Goal: Task Accomplishment & Management: Use online tool/utility

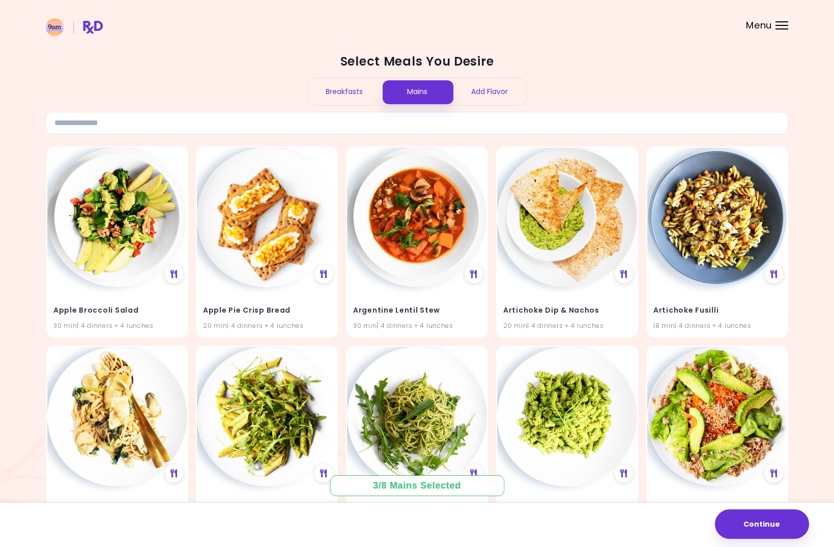
click at [346, 92] on div "Breakfasts" at bounding box center [344, 91] width 73 height 27
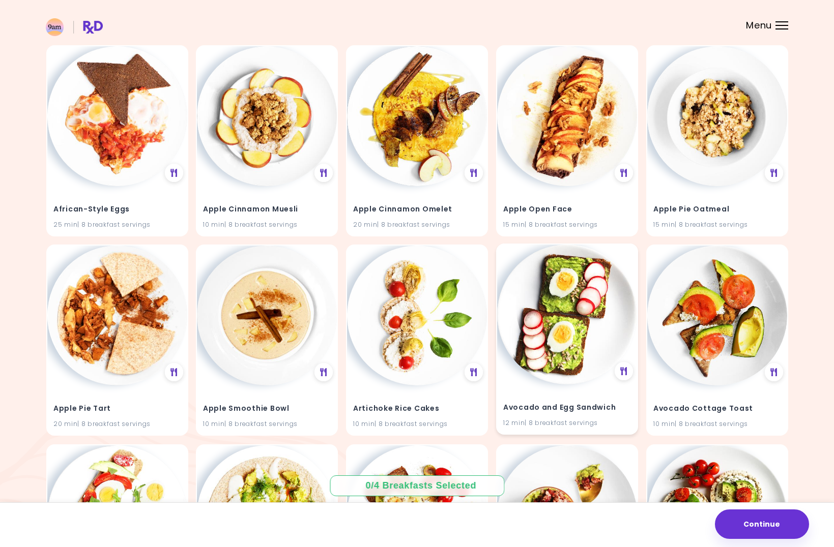
scroll to position [102, 0]
click at [577, 398] on div "Avocado and Egg Sandwich 12 min | 8 breakfast servings" at bounding box center [567, 409] width 140 height 50
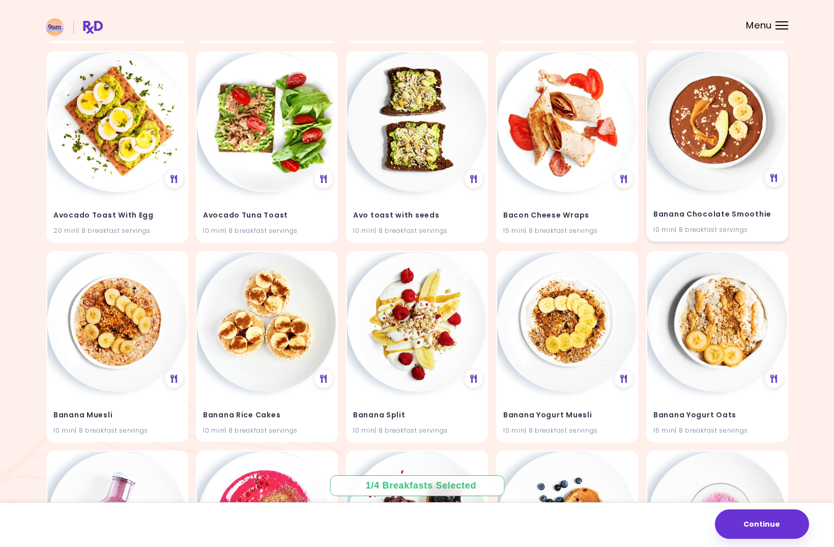
scroll to position [712, 0]
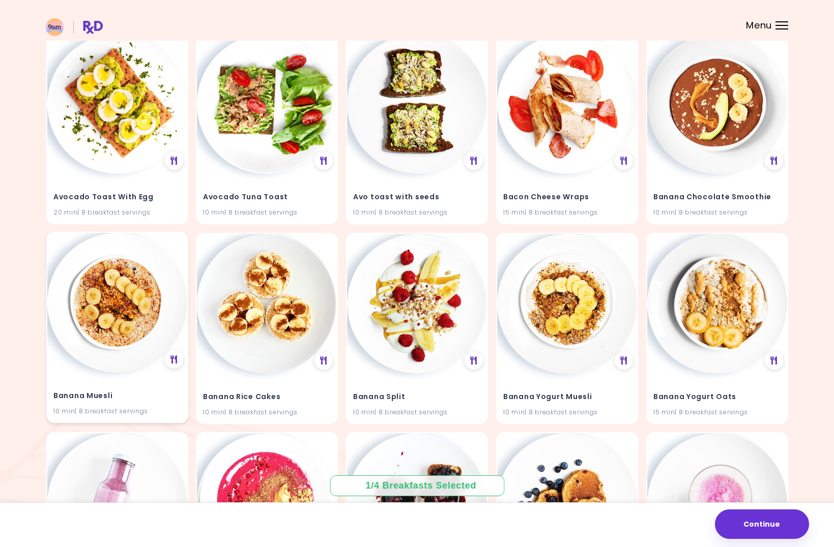
click at [105, 397] on h4 "Banana Muesli" at bounding box center [117, 396] width 128 height 16
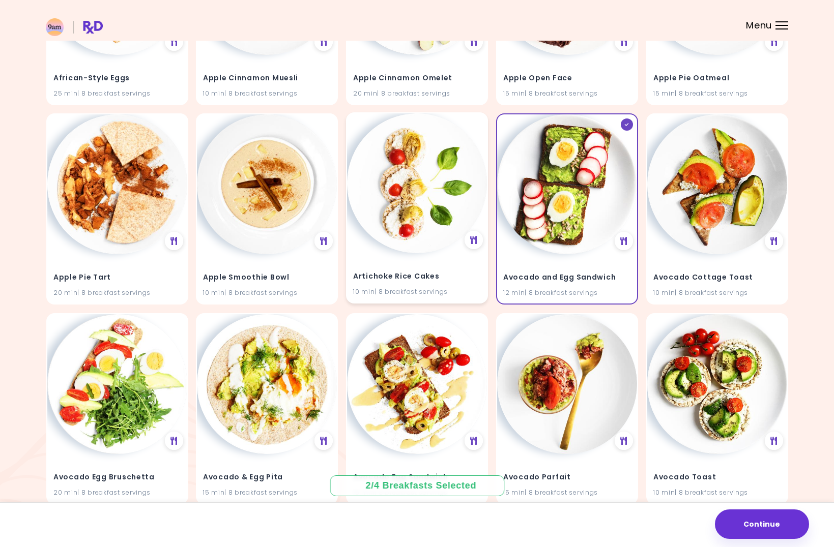
scroll to position [254, 0]
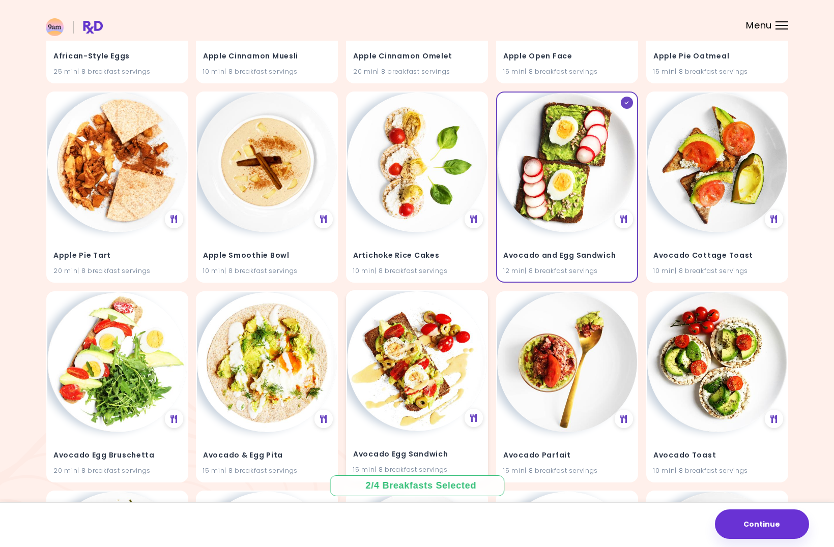
click at [420, 453] on h4 "Avocado Egg Sandwich" at bounding box center [417, 455] width 128 height 16
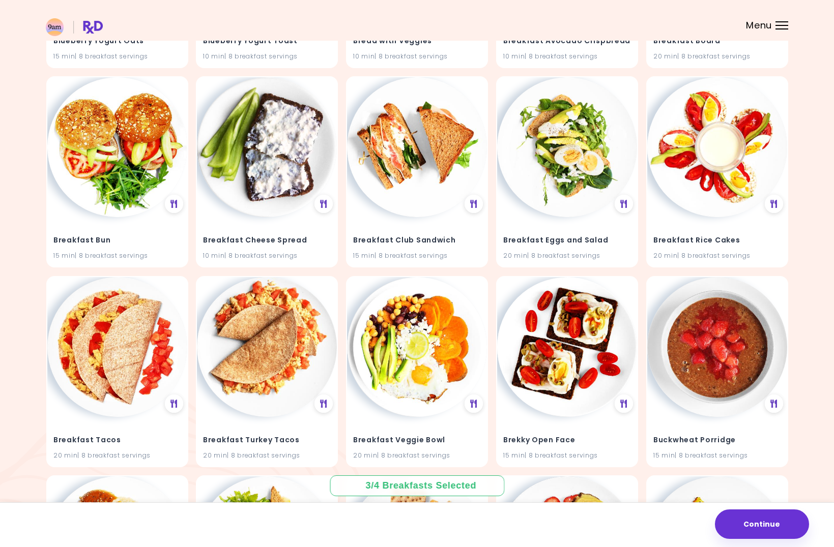
scroll to position [1535, 0]
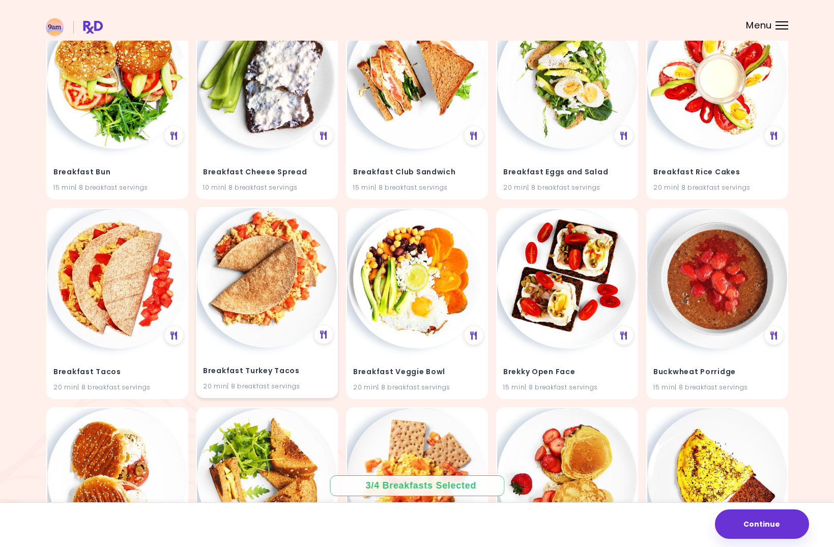
click at [242, 303] on img at bounding box center [267, 278] width 140 height 140
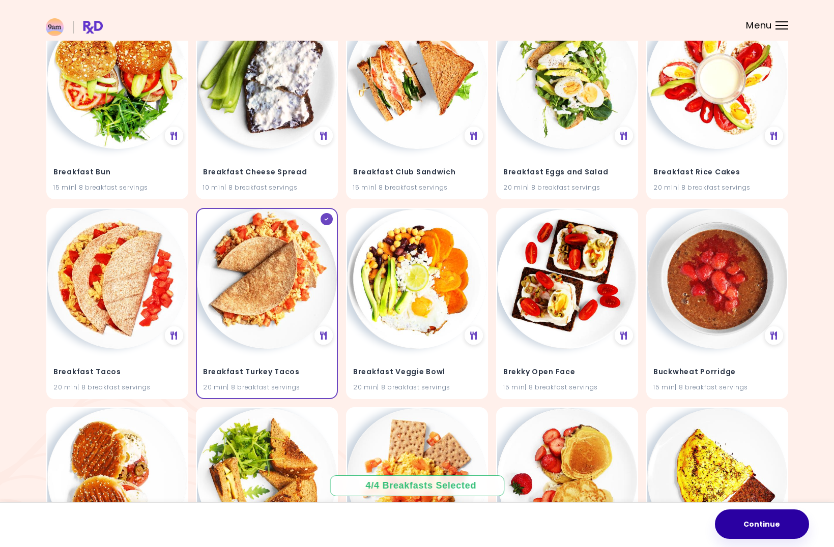
click at [764, 527] on button "Continue" at bounding box center [762, 524] width 94 height 29
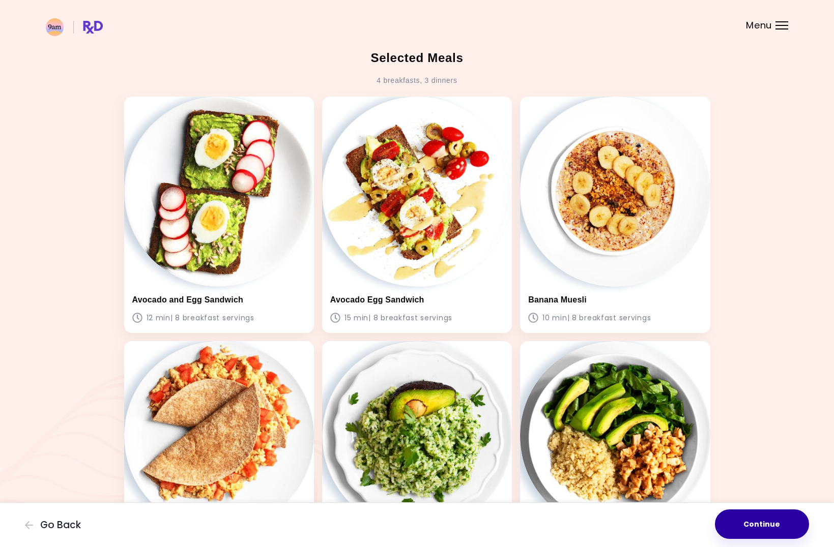
click at [768, 526] on button "Continue" at bounding box center [762, 524] width 94 height 29
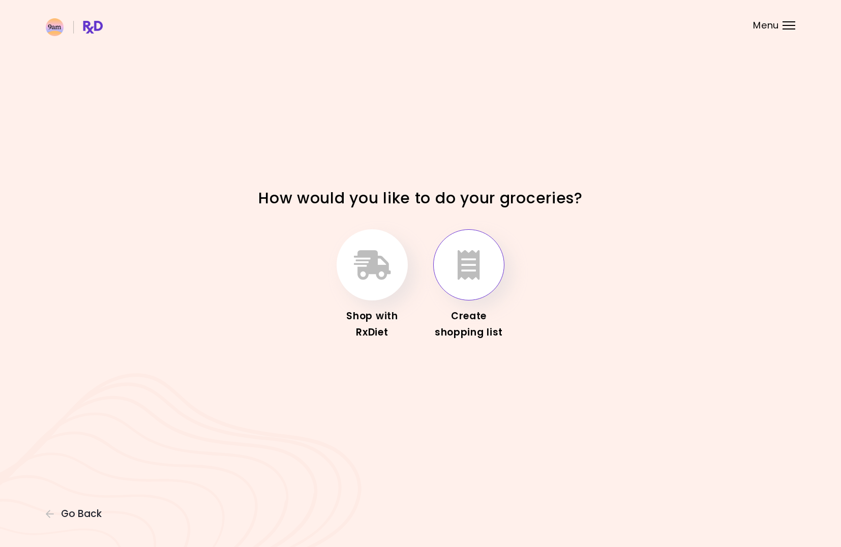
click at [467, 267] on icon "button" at bounding box center [469, 264] width 22 height 29
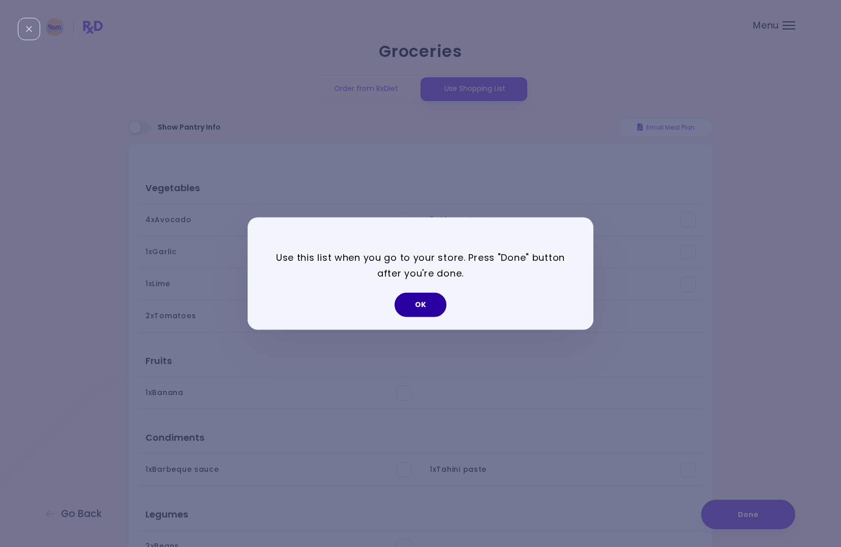
click at [412, 302] on button "OK" at bounding box center [421, 305] width 52 height 24
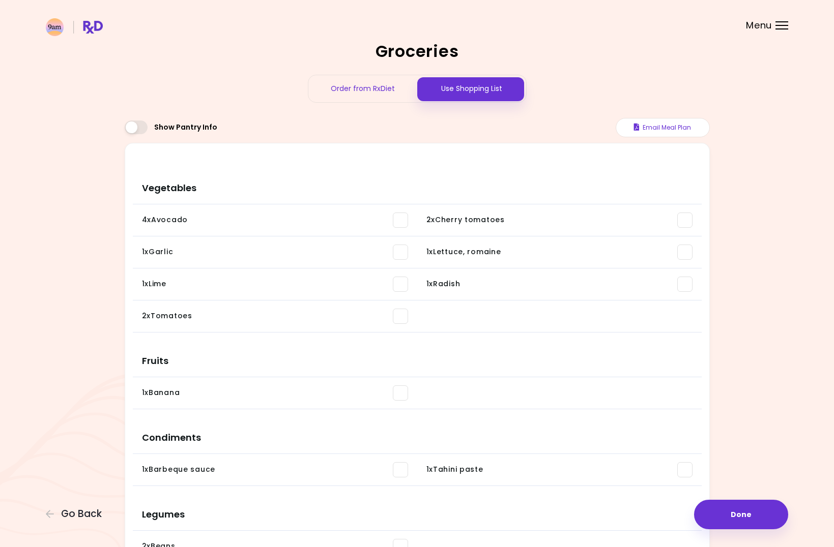
click at [380, 92] on div "Order from RxDiet" at bounding box center [362, 88] width 109 height 27
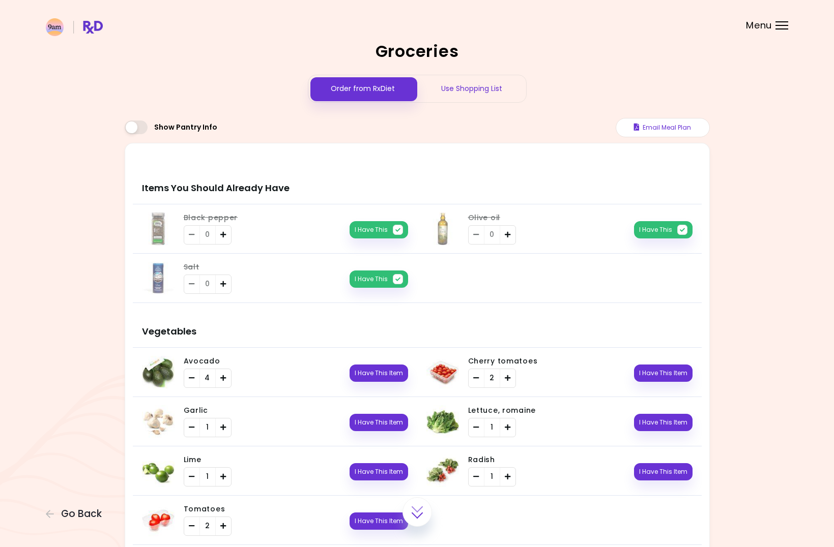
click at [483, 89] on div "Use Shopping List" at bounding box center [471, 88] width 109 height 27
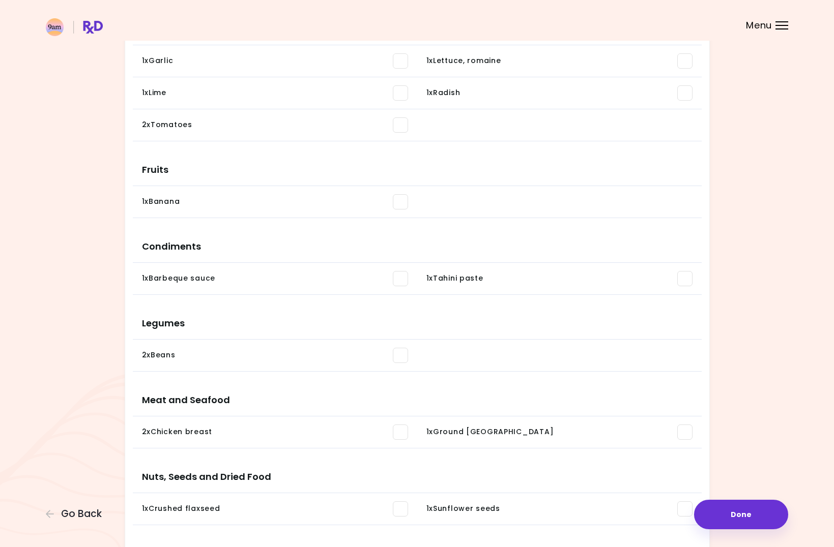
scroll to position [51, 0]
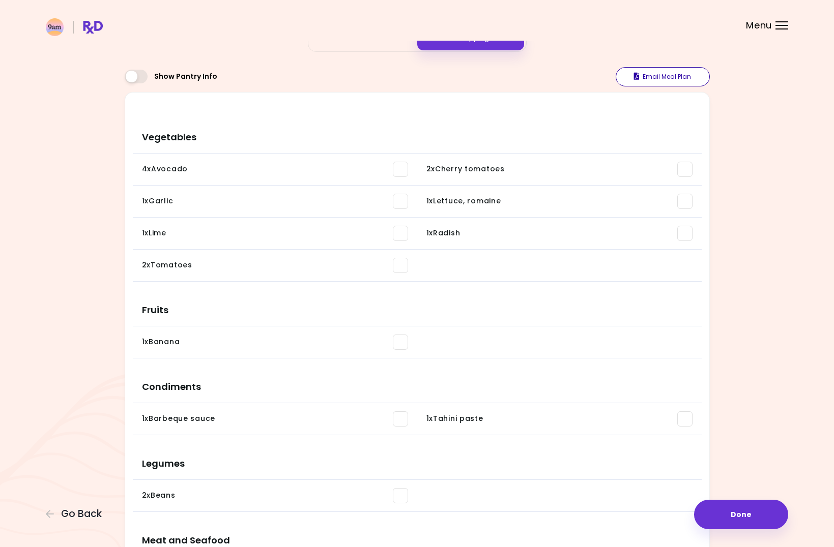
click at [676, 70] on button "Email Meal Plan" at bounding box center [662, 76] width 94 height 19
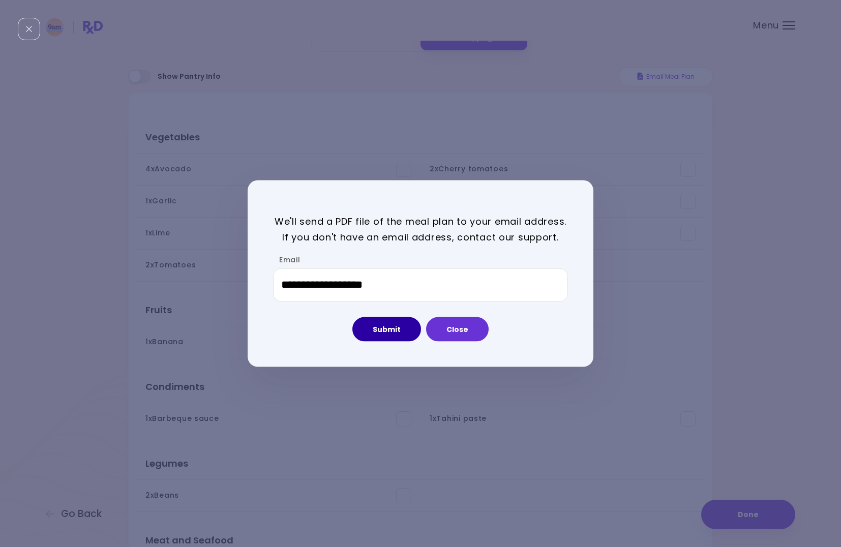
click at [396, 332] on button "Submit" at bounding box center [386, 329] width 69 height 24
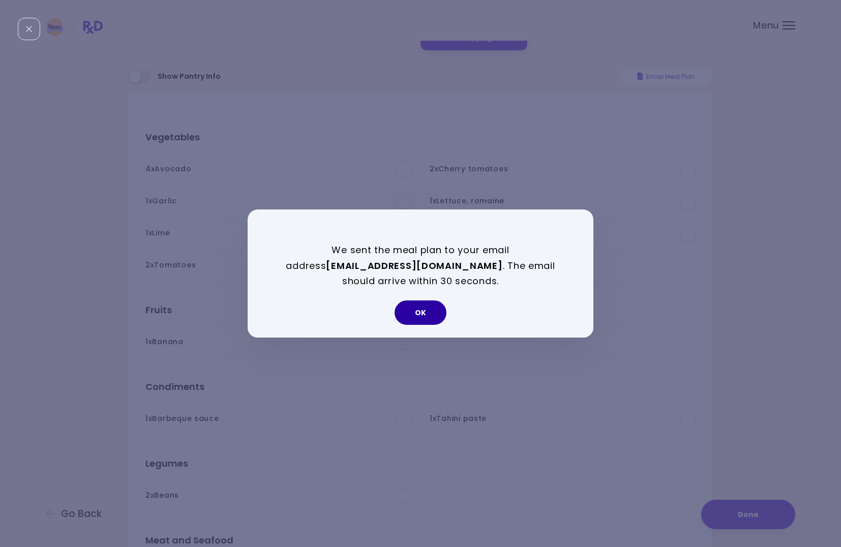
click at [424, 322] on button "OK" at bounding box center [421, 313] width 52 height 24
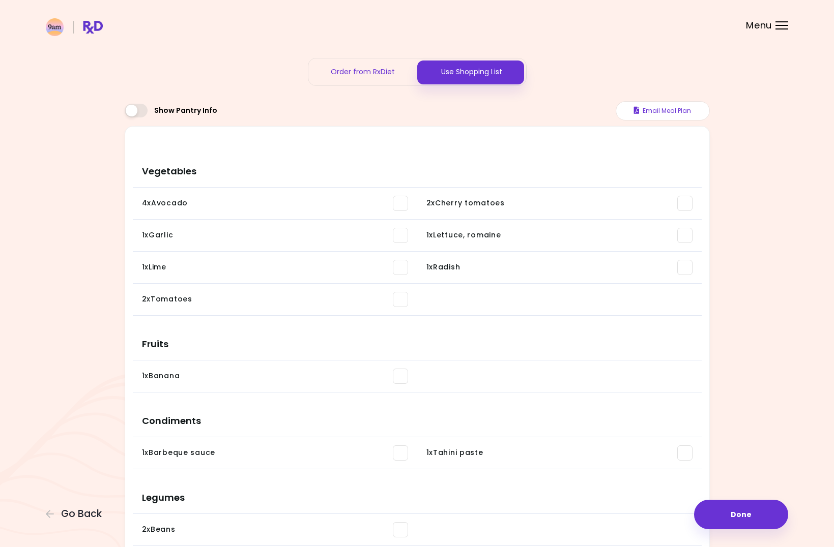
scroll to position [0, 0]
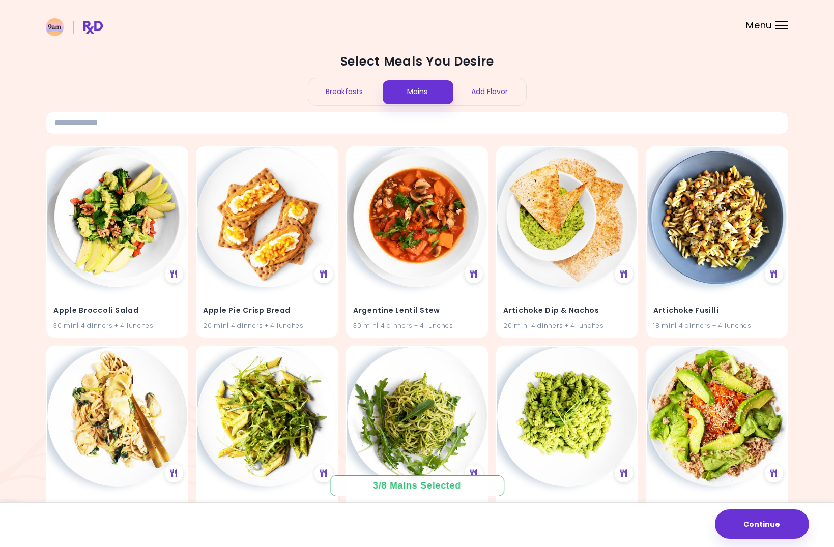
click at [504, 92] on div "Add Flavor" at bounding box center [489, 91] width 73 height 27
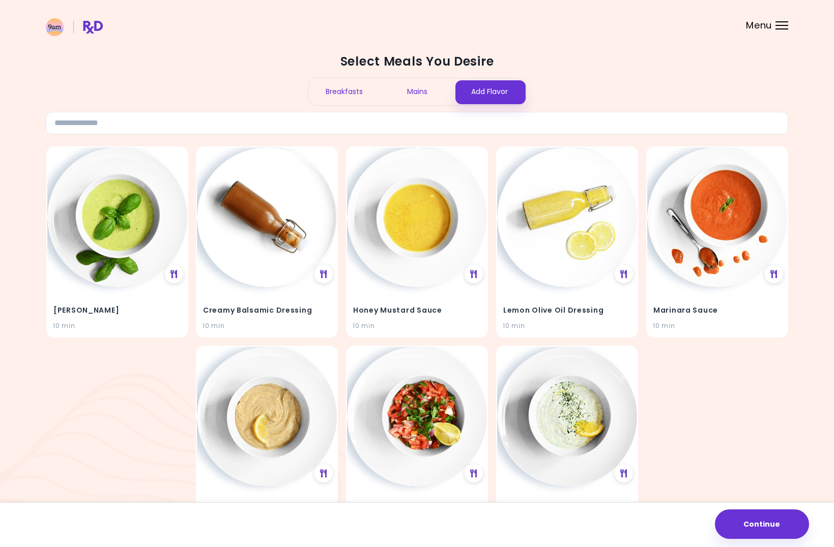
click at [414, 89] on div "Mains" at bounding box center [416, 91] width 73 height 27
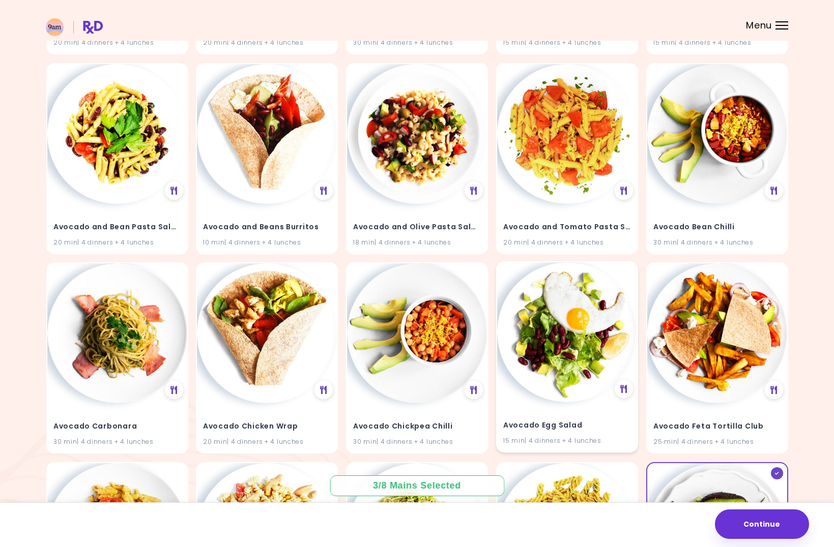
scroll to position [653, 0]
